Goal: Transaction & Acquisition: Purchase product/service

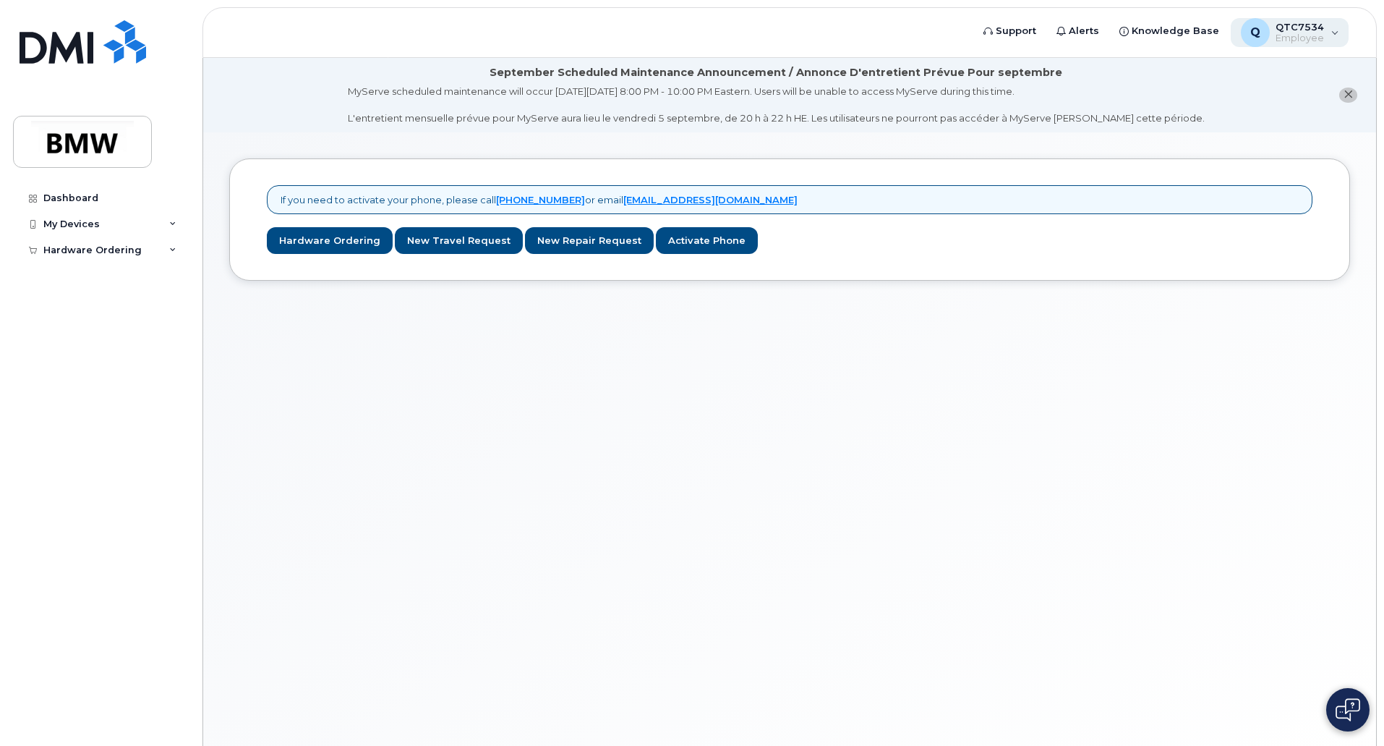
click at [1335, 34] on div "Q QTC7534 Employee" at bounding box center [1290, 32] width 119 height 29
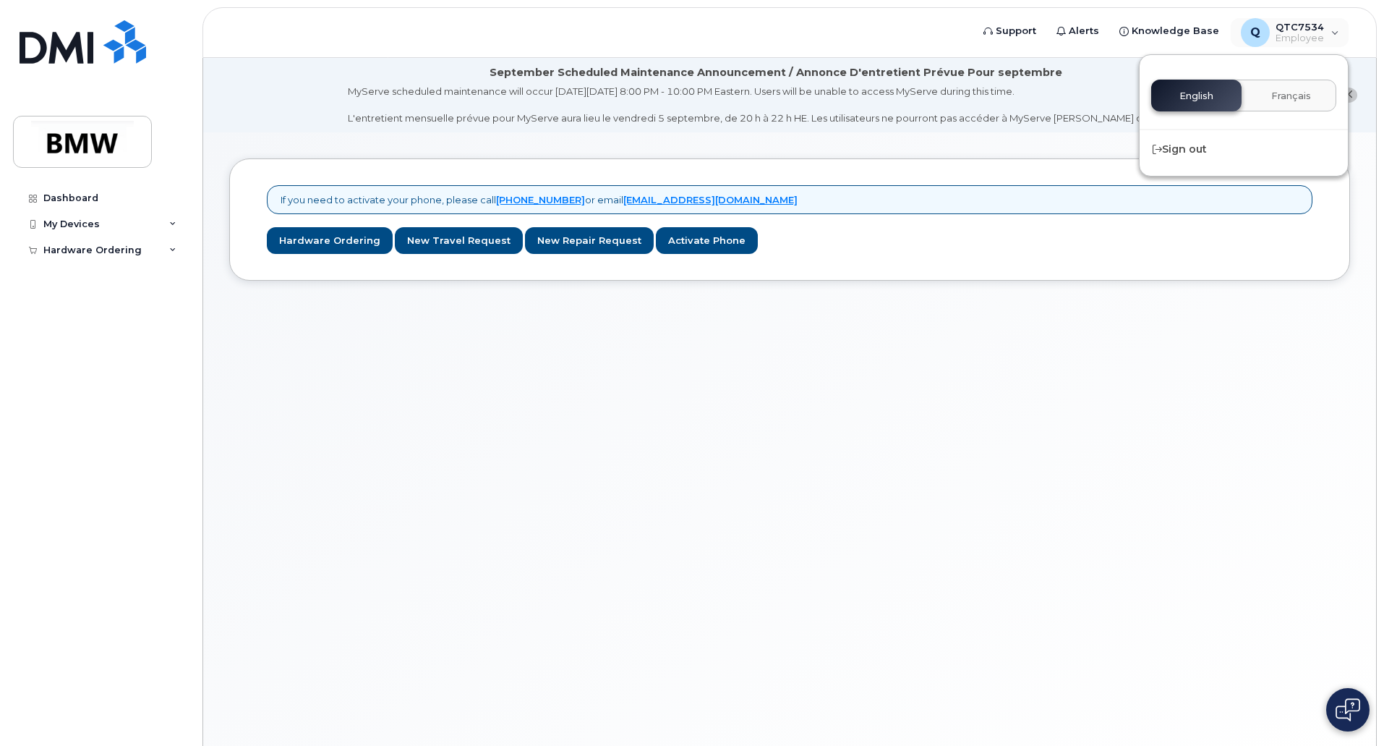
click at [1134, 446] on div "If you need to activate your phone, please call [PHONE_NUMBER] or email [EMAIL_…" at bounding box center [789, 456] width 1173 height 649
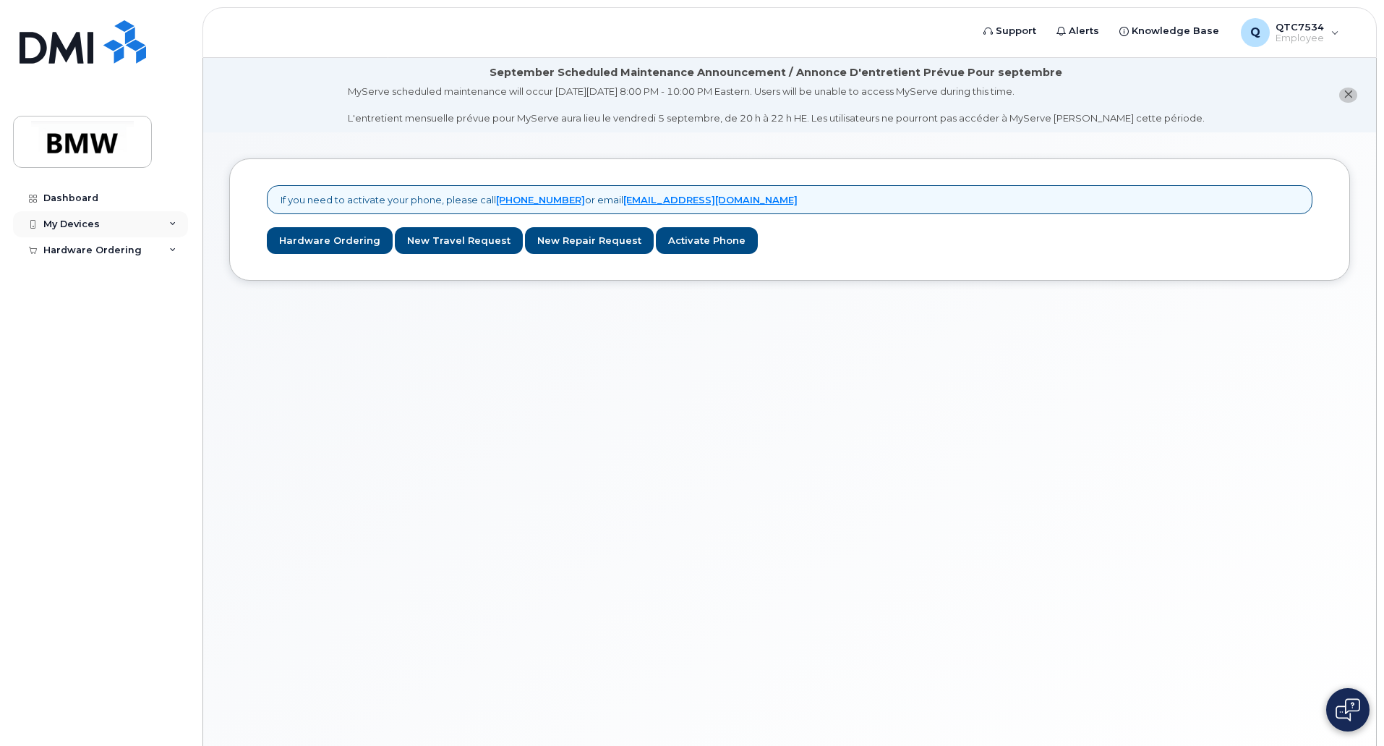
click at [169, 226] on div "My Devices" at bounding box center [100, 224] width 175 height 26
click at [182, 266] on div "Hardware Ordering" at bounding box center [100, 278] width 175 height 26
click at [98, 201] on link "Dashboard" at bounding box center [100, 198] width 175 height 26
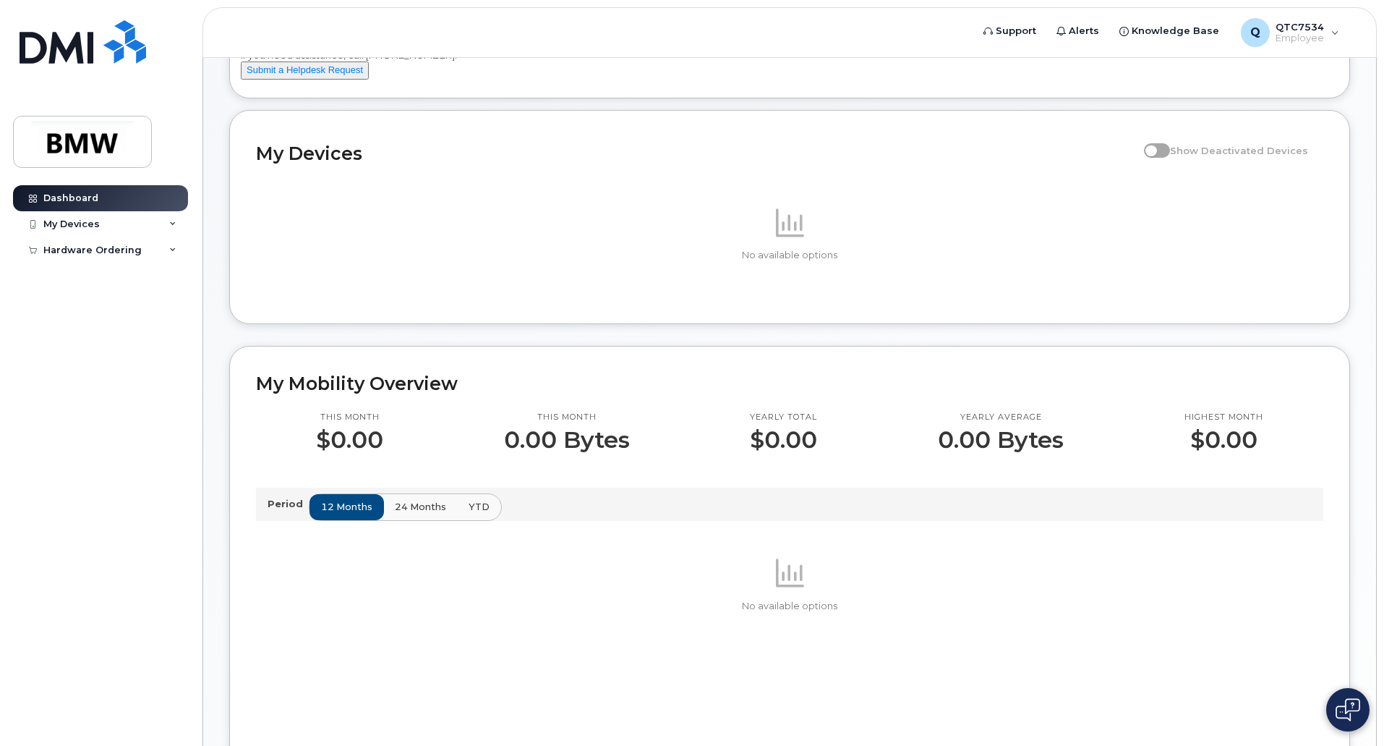
scroll to position [96, 0]
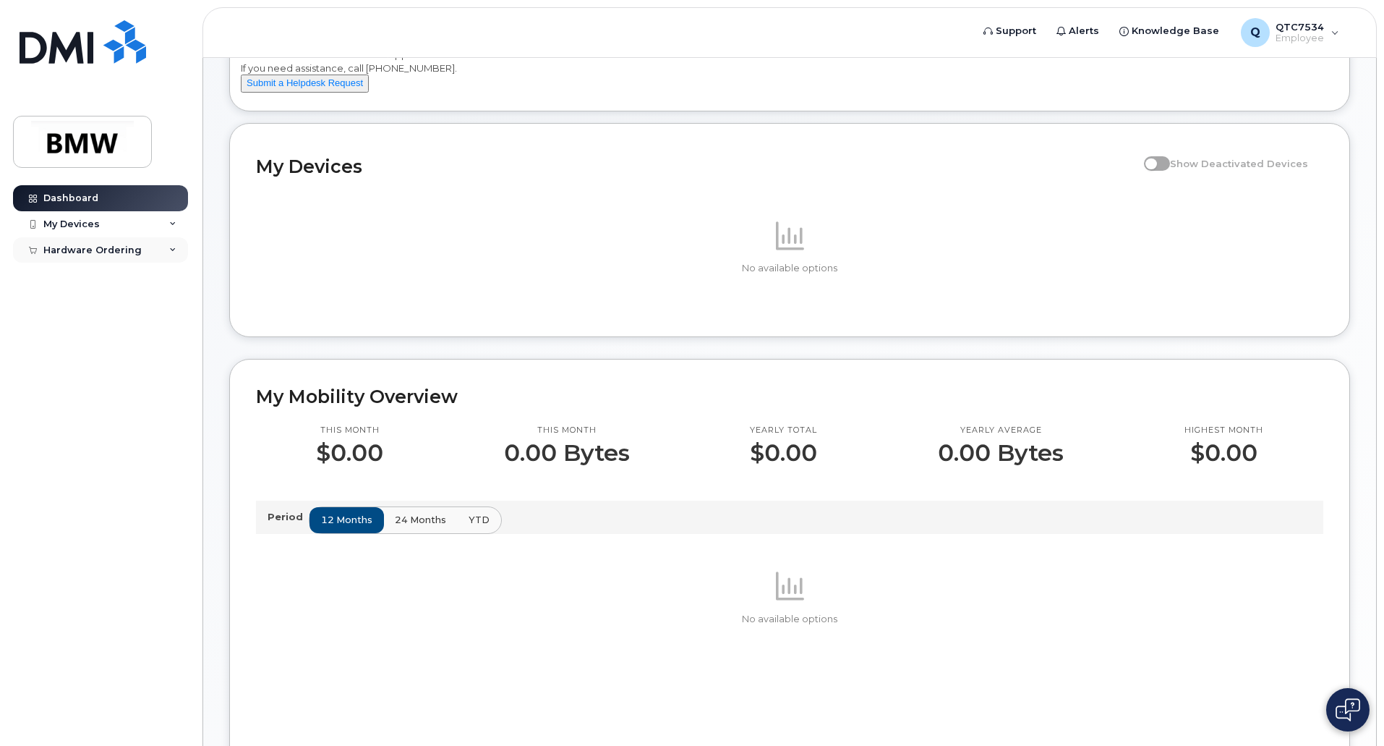
click at [75, 248] on div "Hardware Ordering" at bounding box center [92, 250] width 98 height 12
click at [67, 279] on div "New Order" at bounding box center [77, 276] width 55 height 13
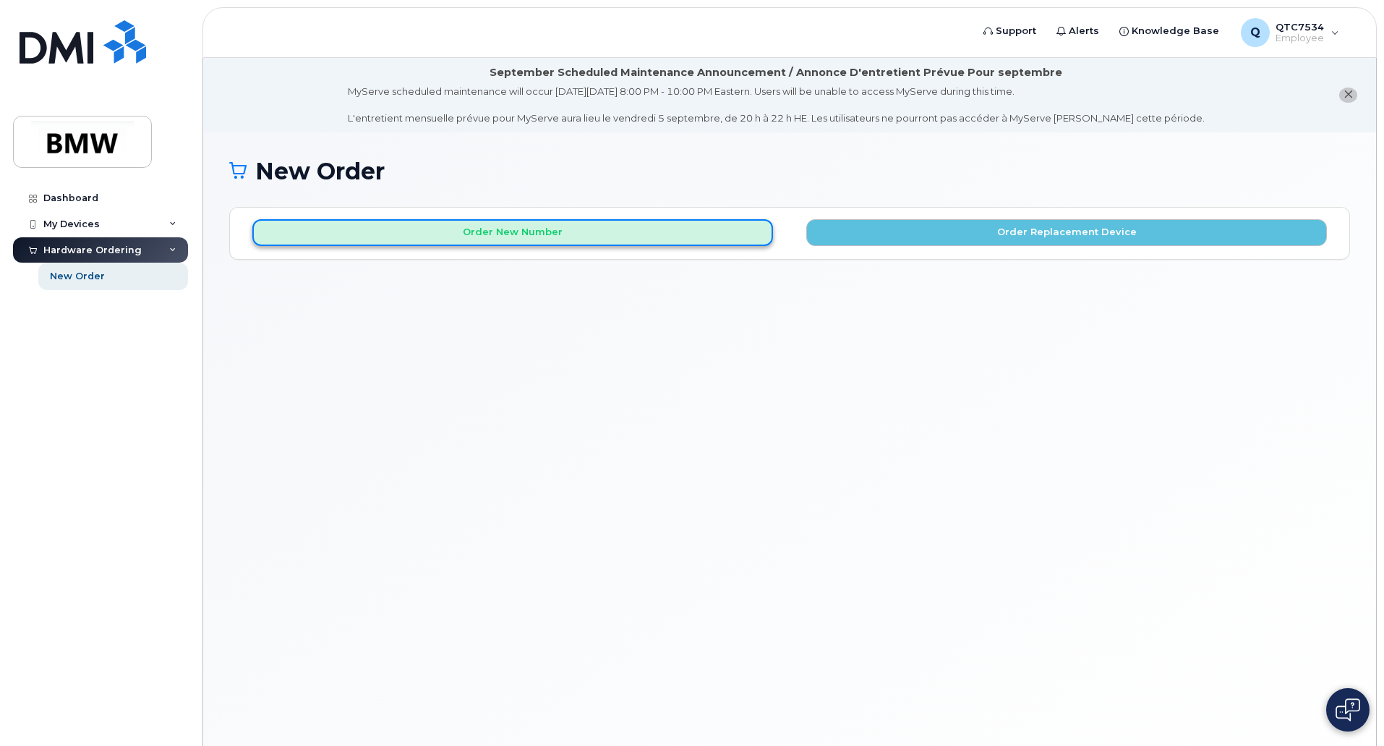
click at [515, 229] on button "Order New Number" at bounding box center [512, 232] width 521 height 27
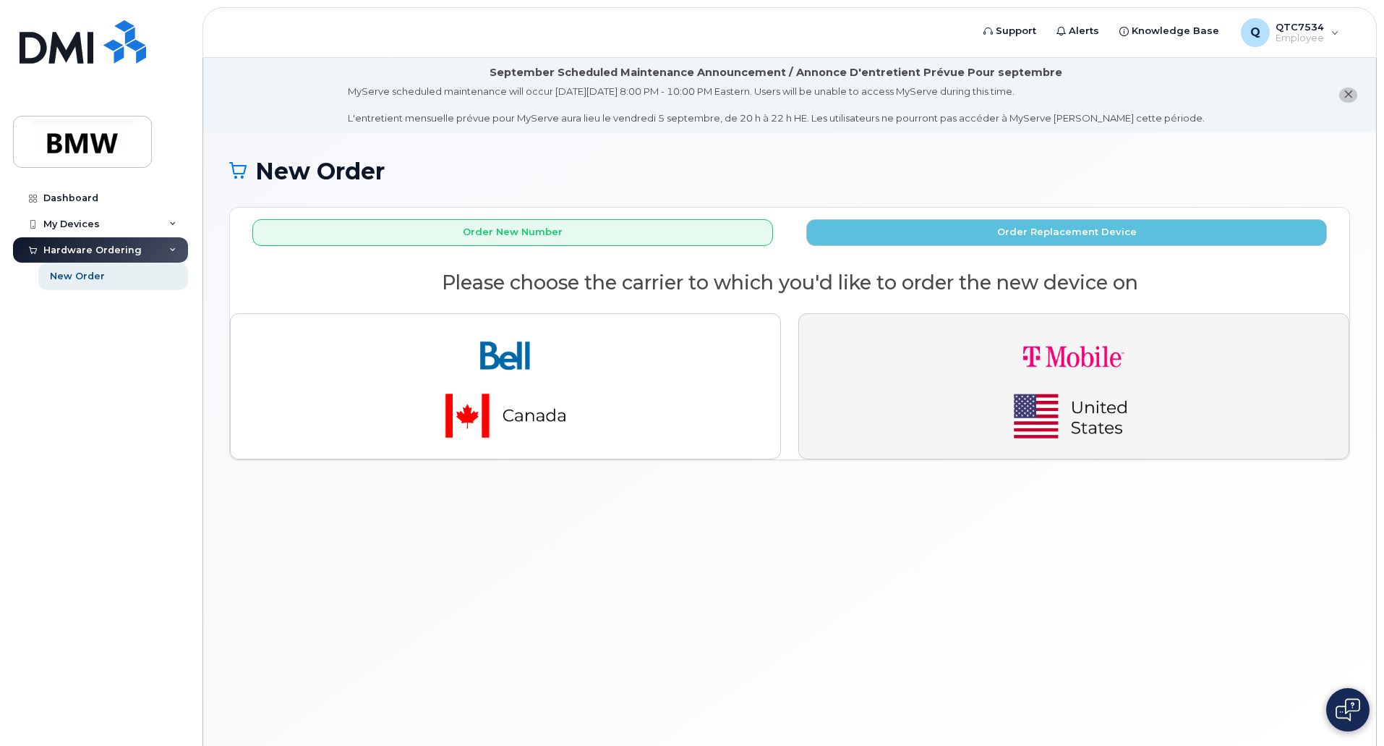
click at [1099, 359] on img "button" at bounding box center [1074, 386] width 203 height 122
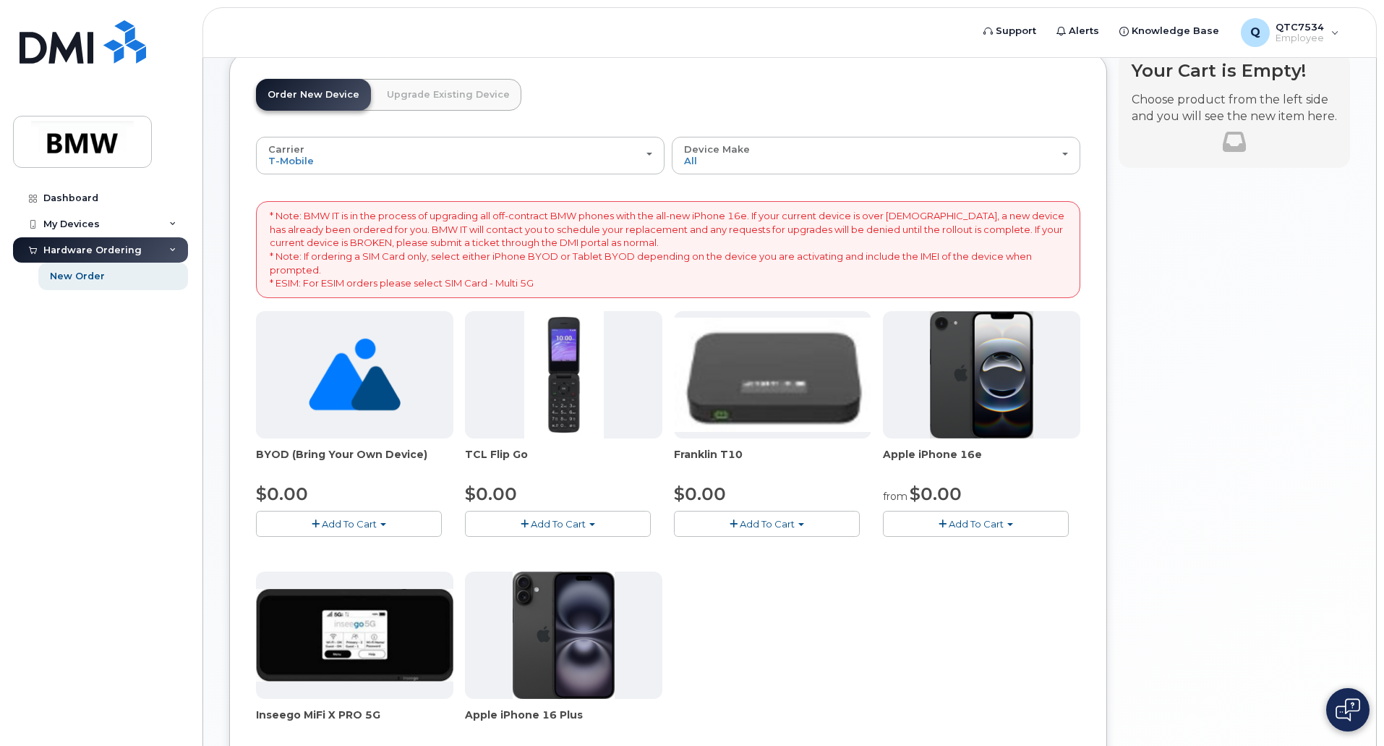
scroll to position [145, 0]
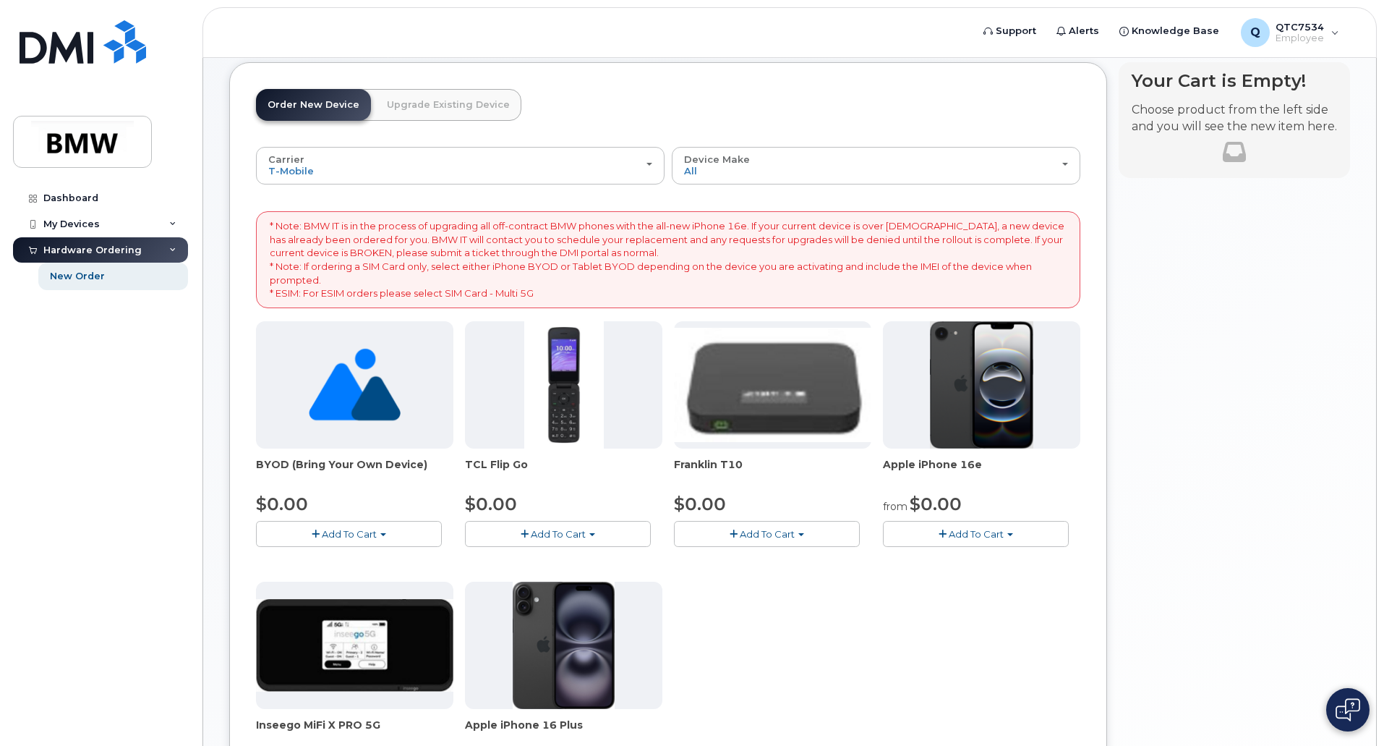
click at [986, 529] on span "Add To Cart" at bounding box center [976, 534] width 55 height 12
click at [970, 563] on link "$0.00 - 30 Month Activation (128GB)" at bounding box center [991, 561] width 208 height 18
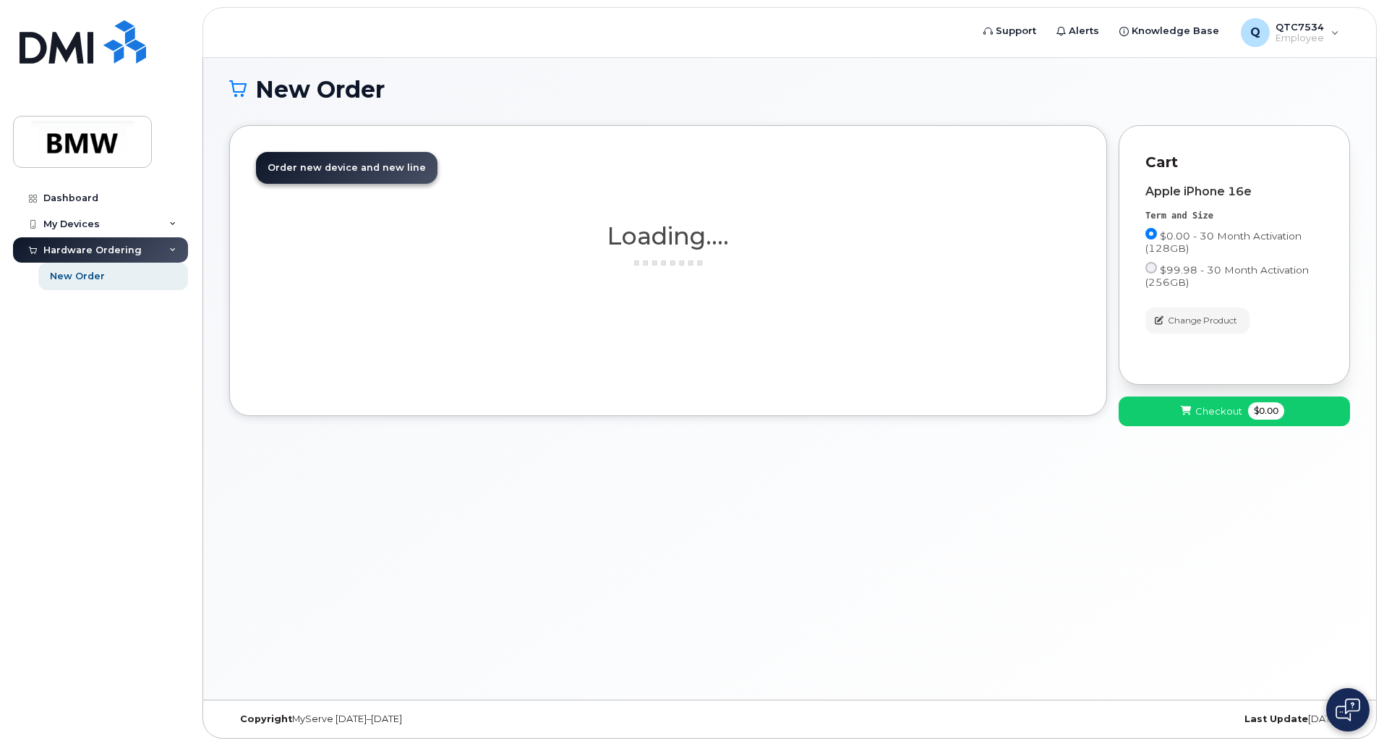
scroll to position [82, 0]
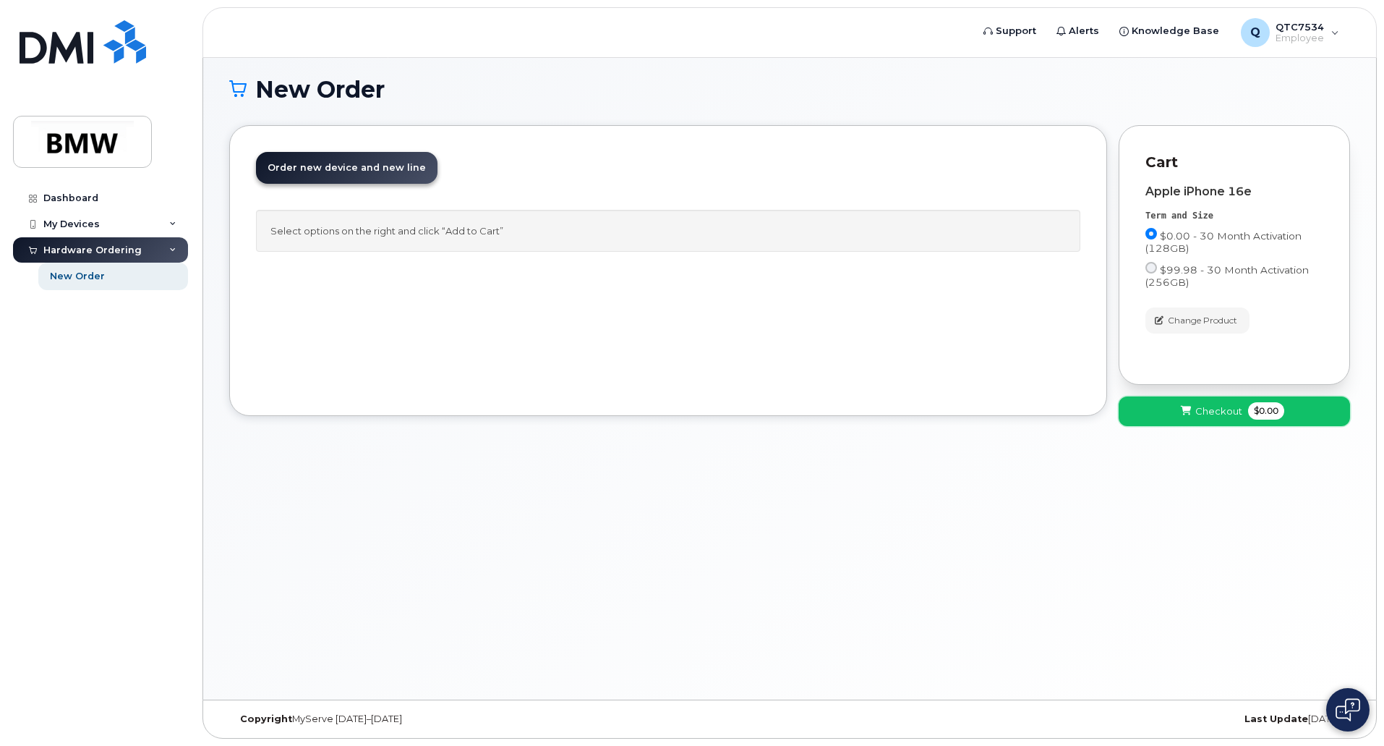
click at [1209, 416] on span "Checkout" at bounding box center [1219, 411] width 47 height 14
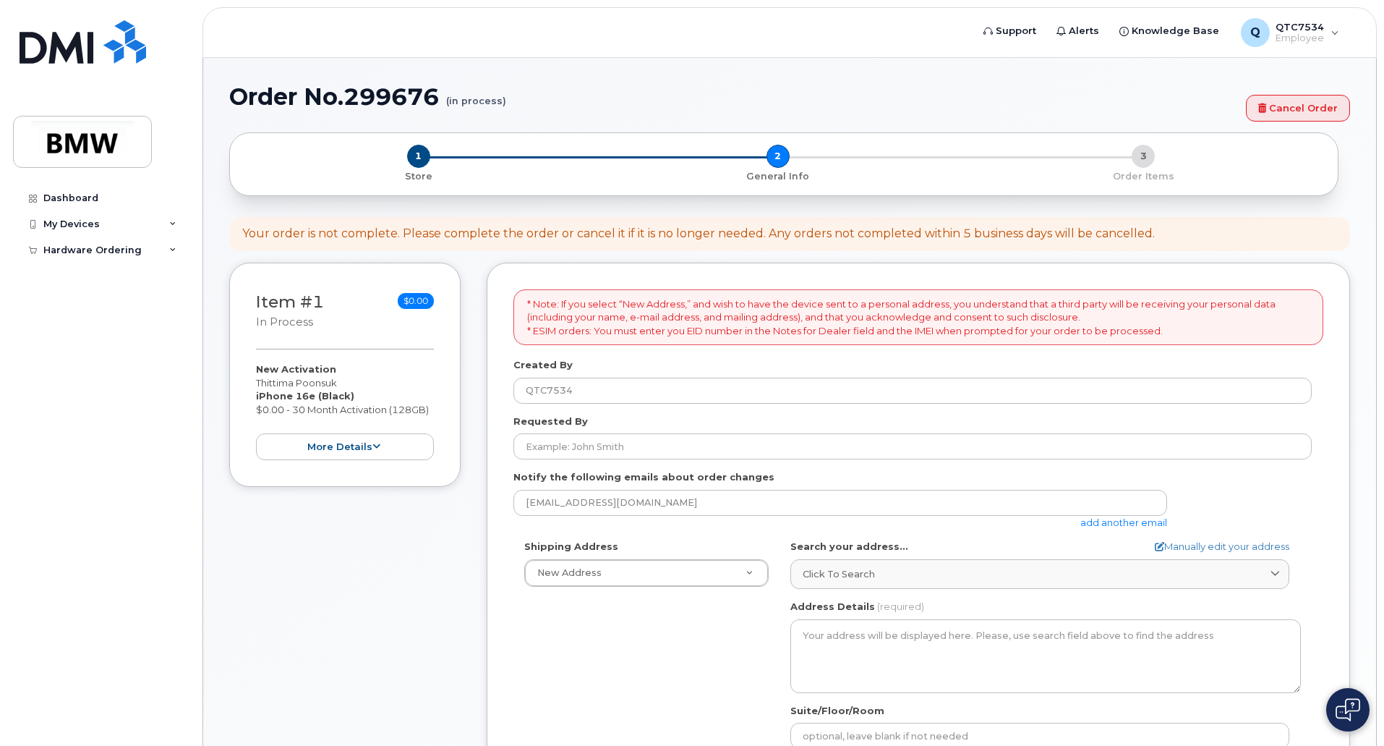
select select
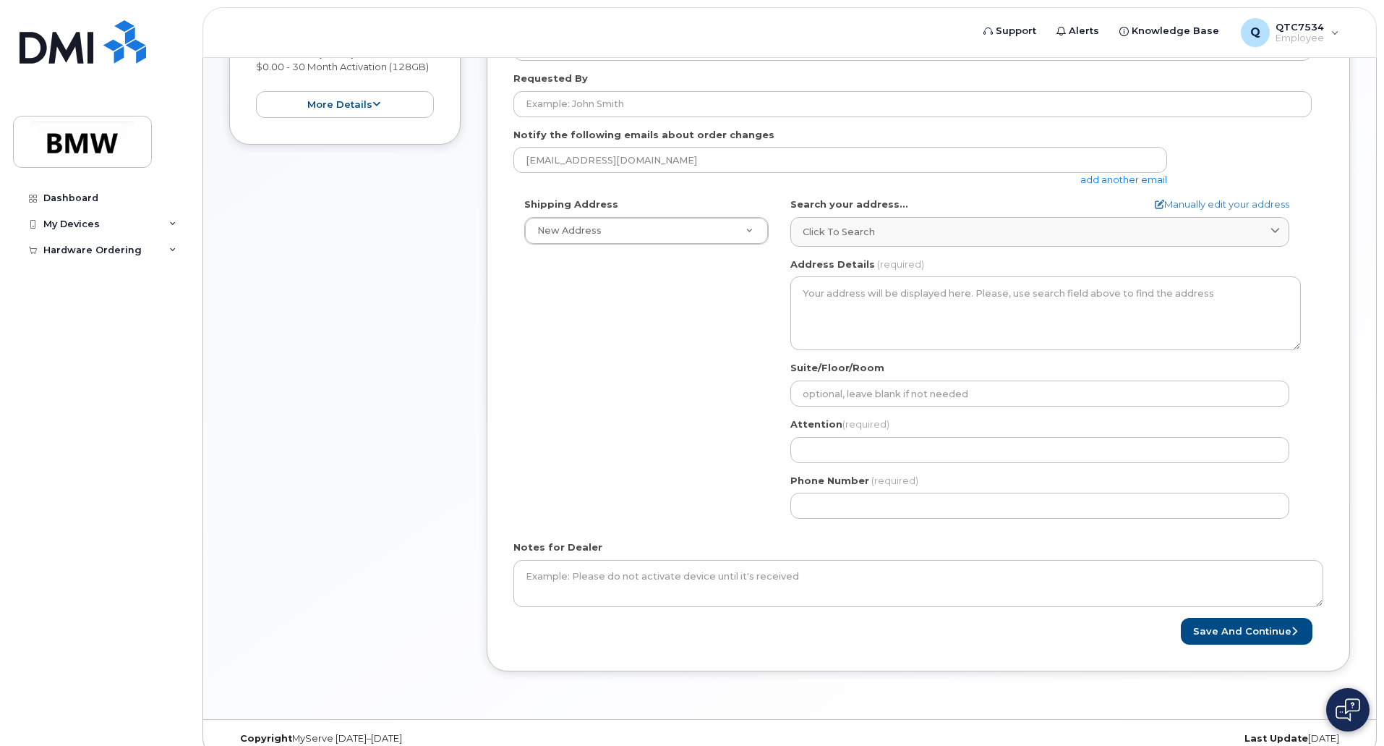
scroll to position [434, 0]
